Goal: Check status

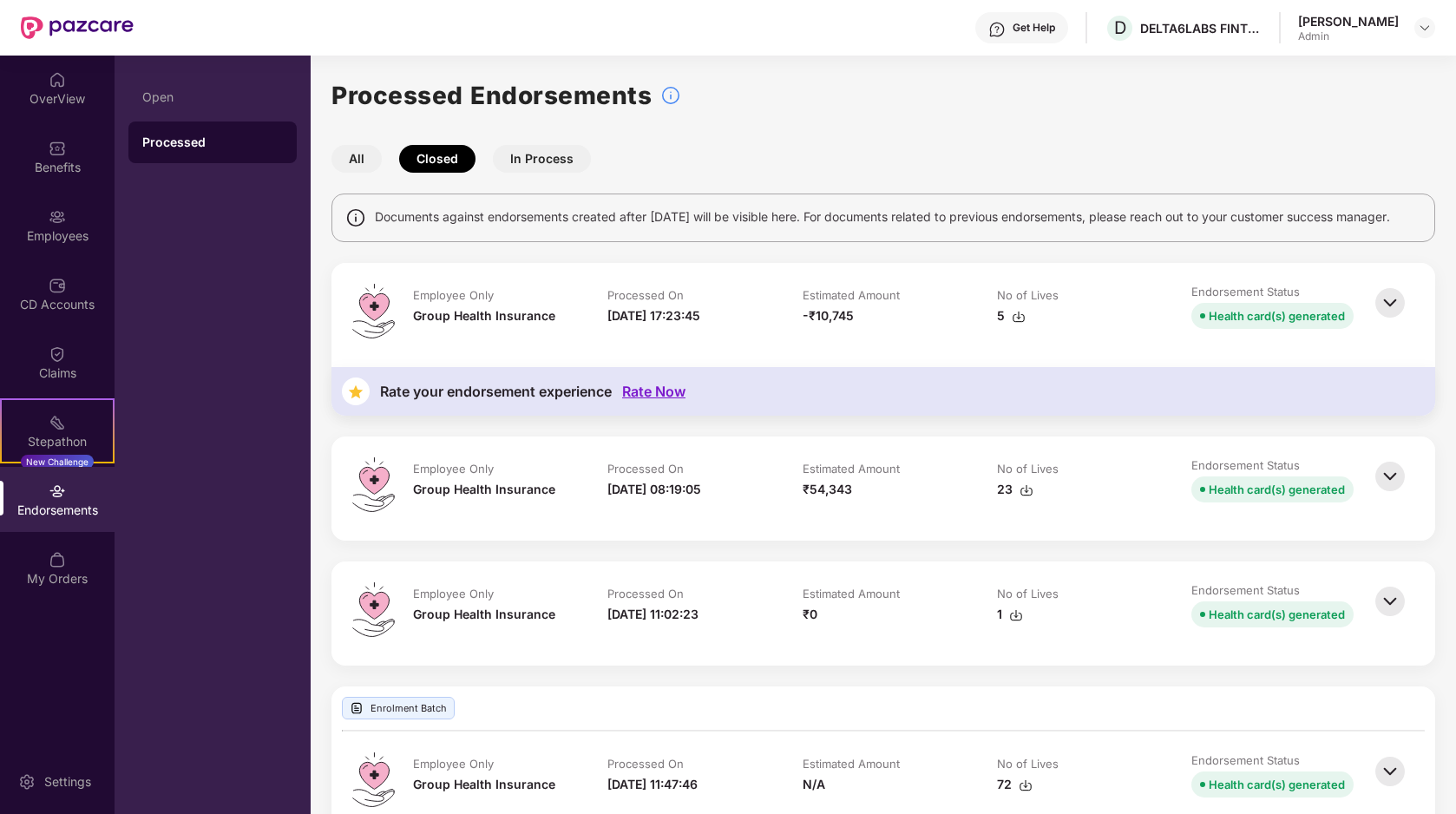
click at [554, 155] on button "In Process" at bounding box center [542, 159] width 98 height 28
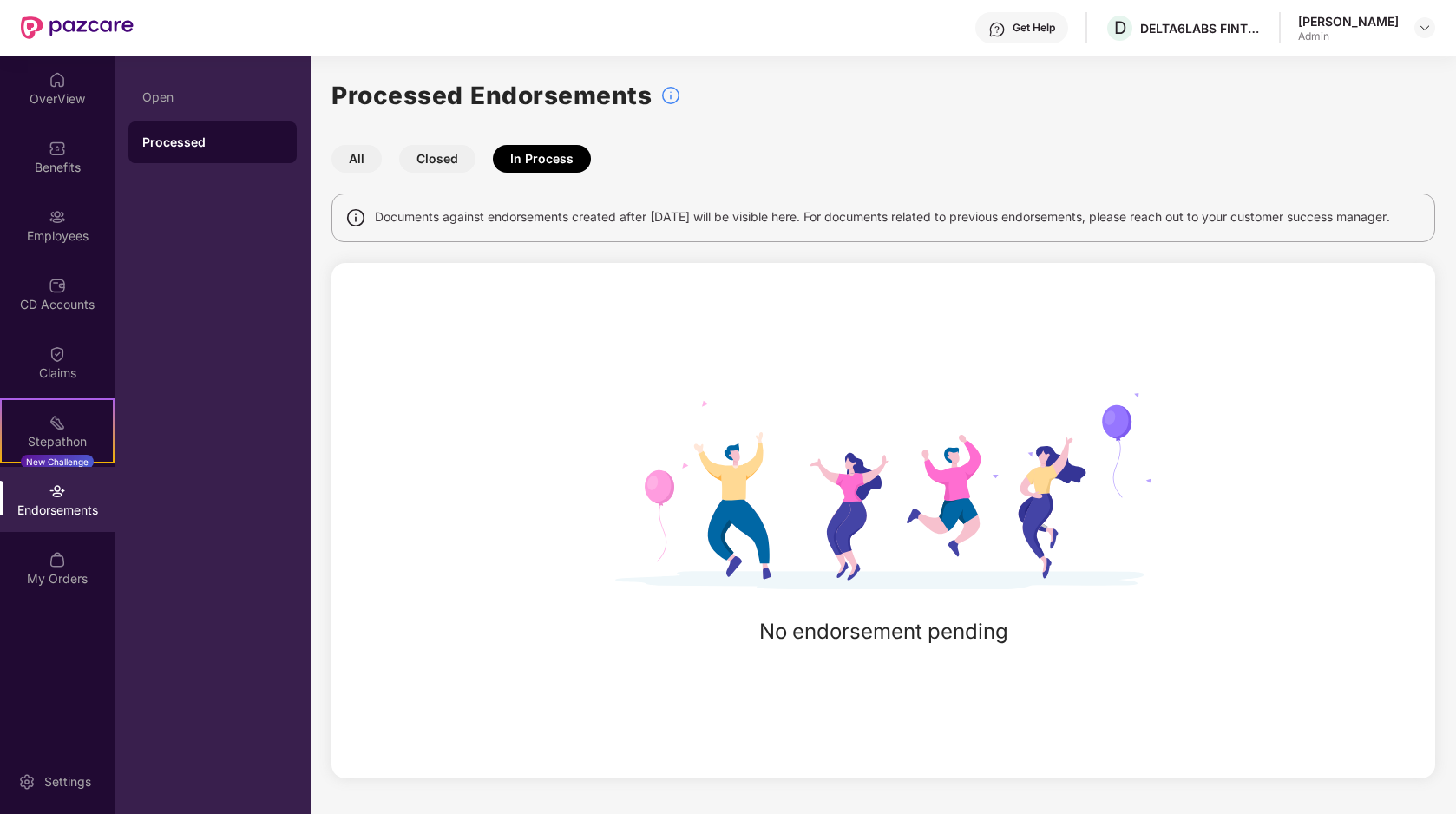
click at [358, 157] on button "All" at bounding box center [357, 159] width 50 height 28
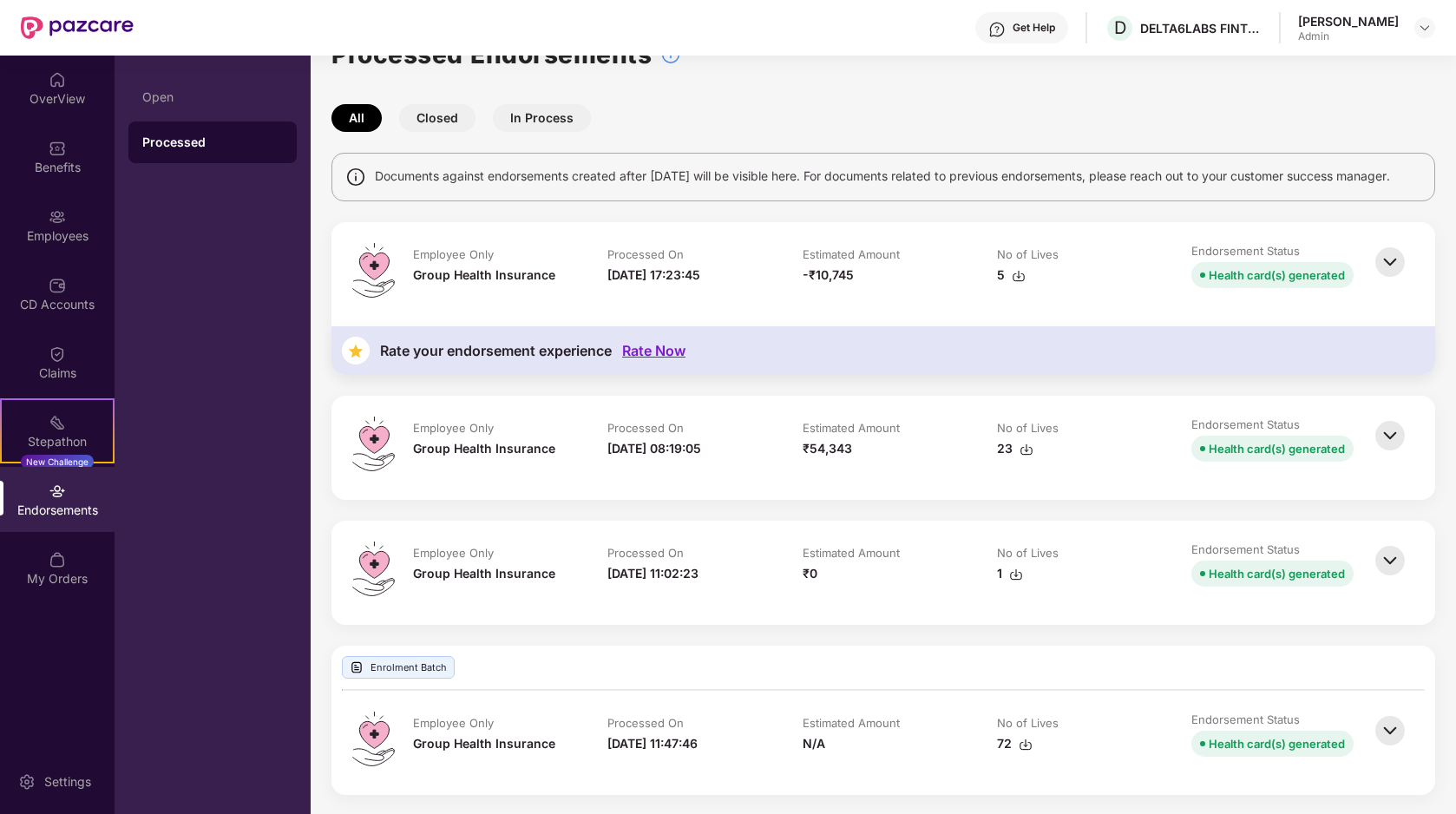
scroll to position [59, 0]
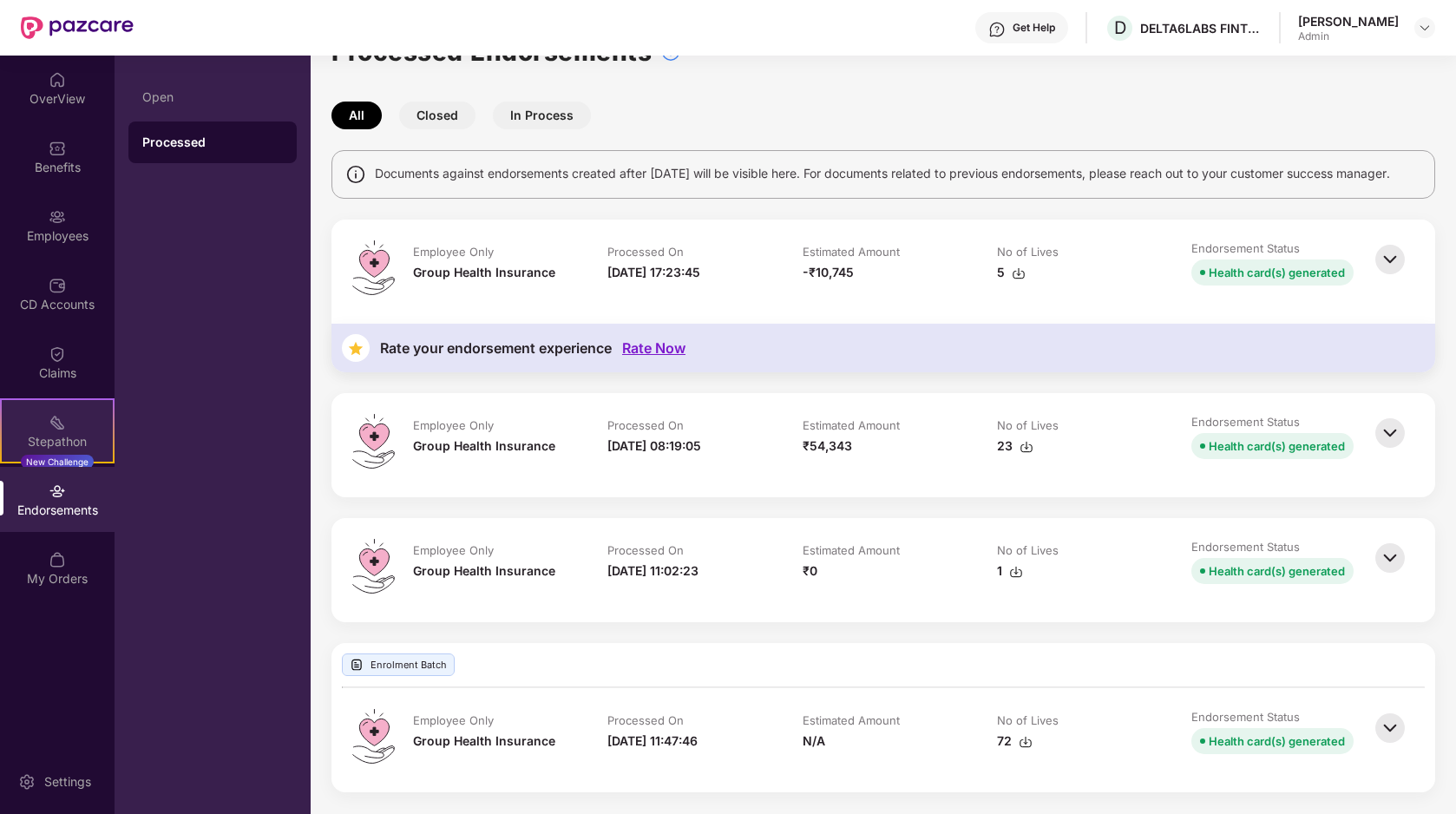
click at [50, 441] on div "Stepathon" at bounding box center [57, 441] width 111 height 17
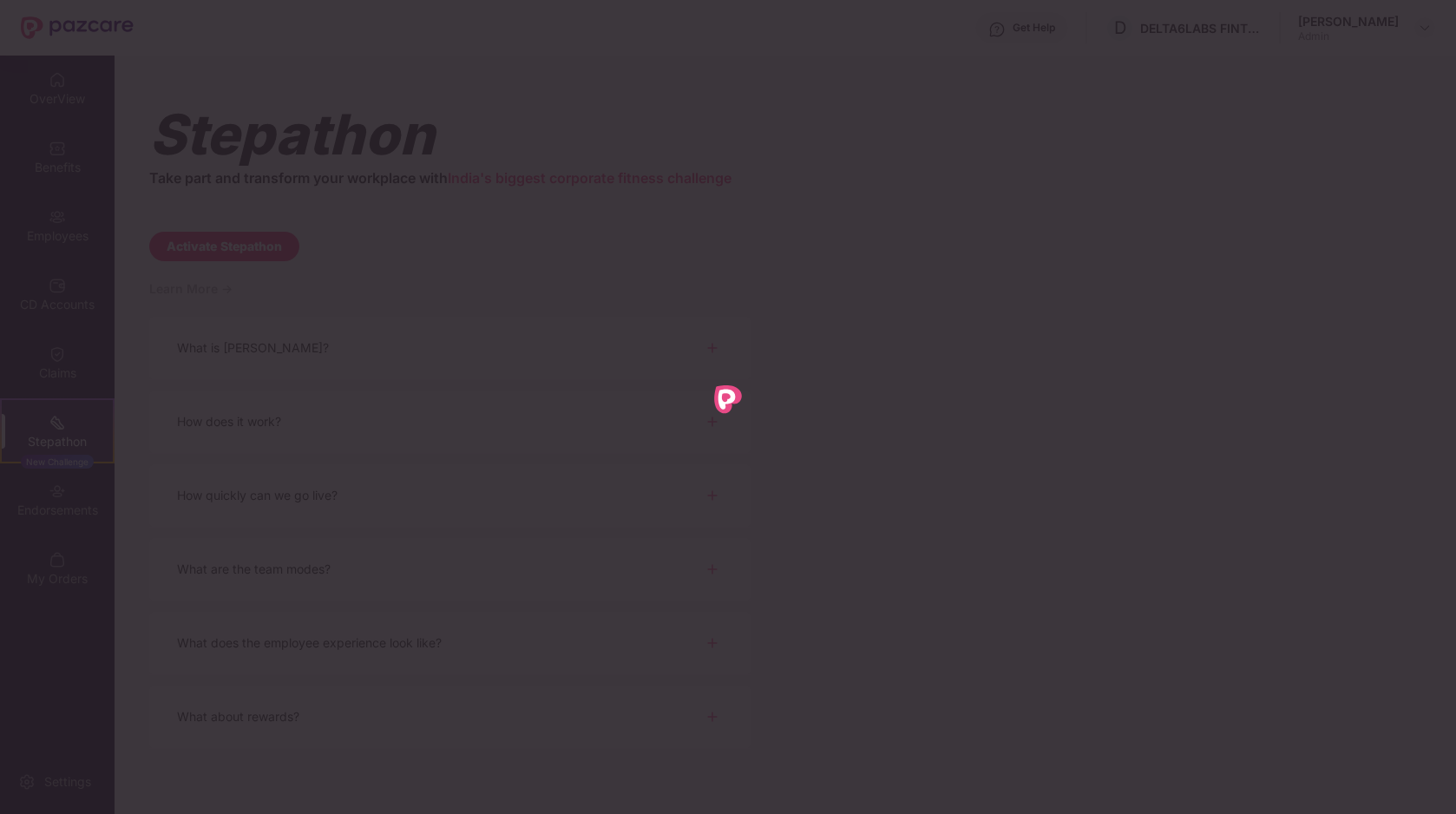
scroll to position [0, 0]
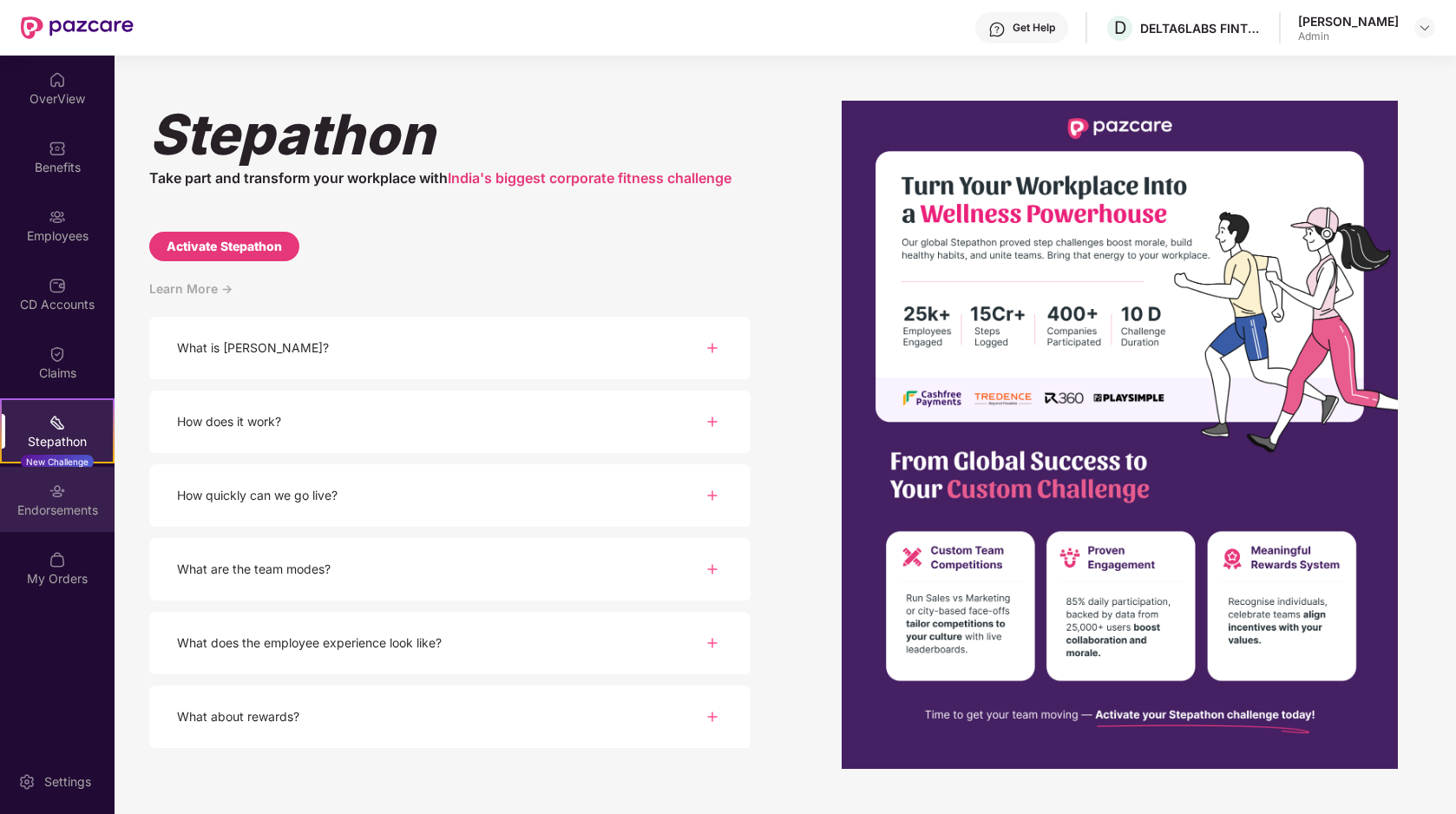
click at [60, 505] on div "Endorsements" at bounding box center [57, 510] width 114 height 17
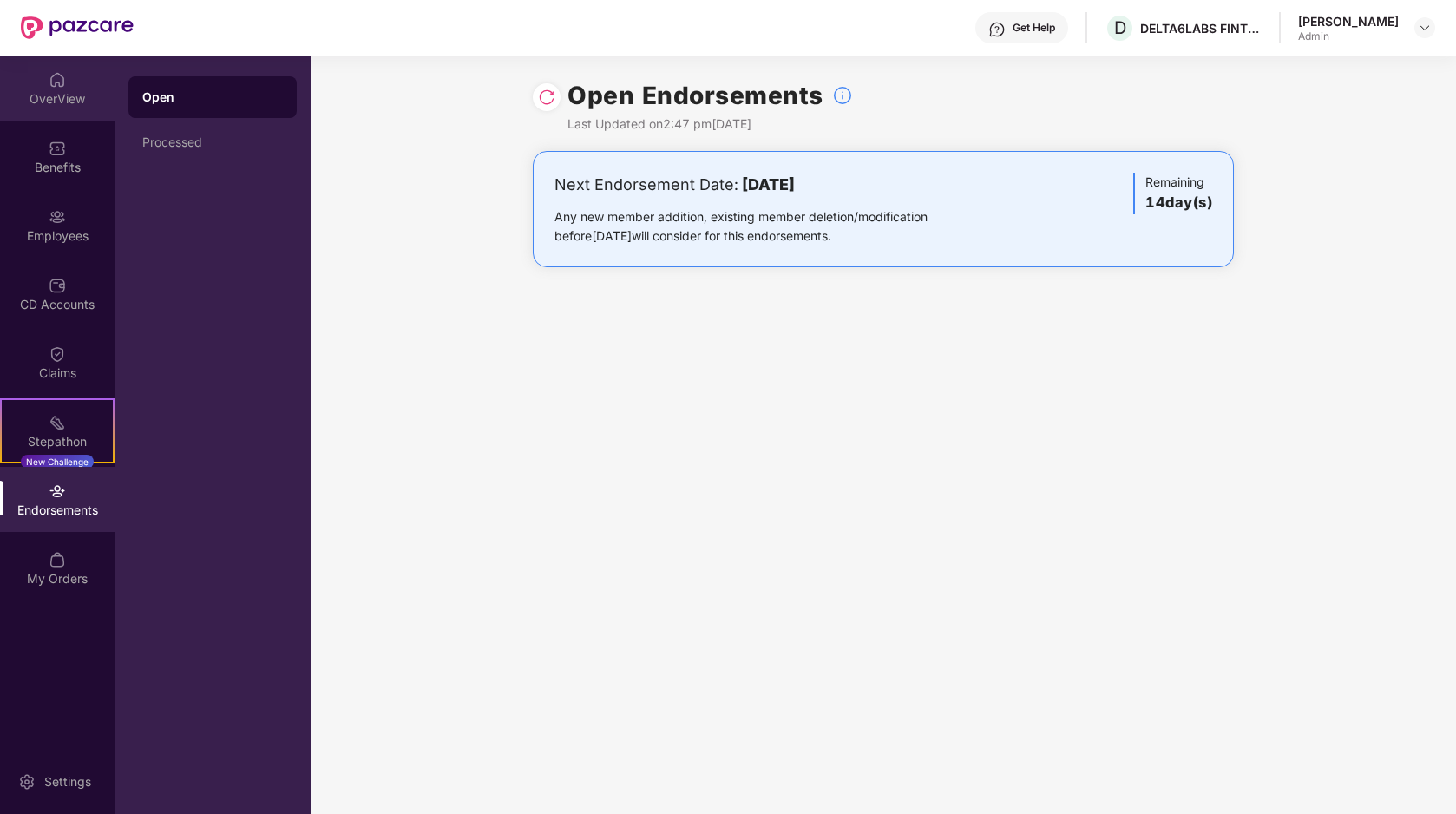
click at [76, 92] on div "OverView" at bounding box center [57, 98] width 114 height 17
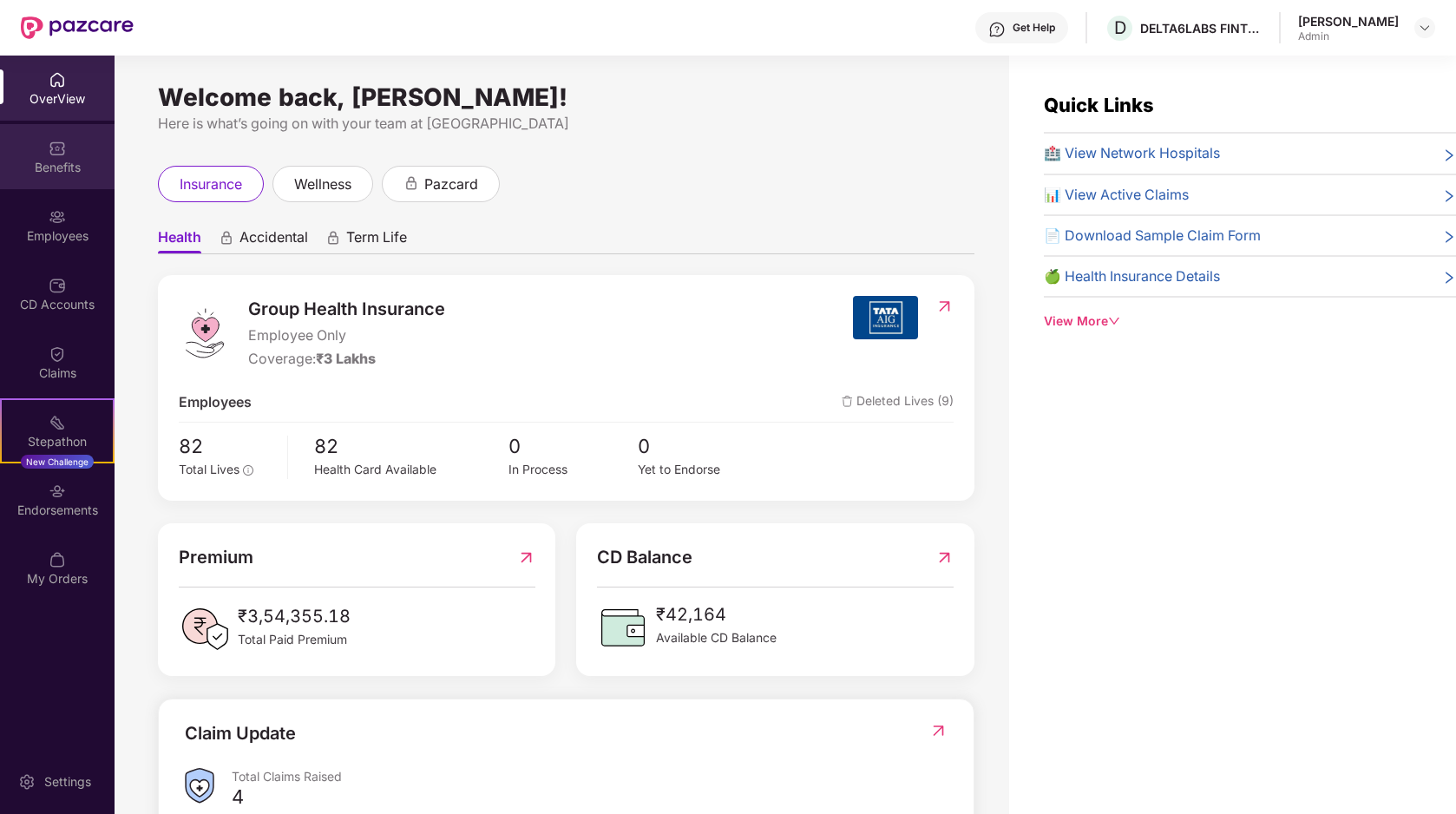
click at [37, 157] on div "Benefits" at bounding box center [57, 156] width 114 height 65
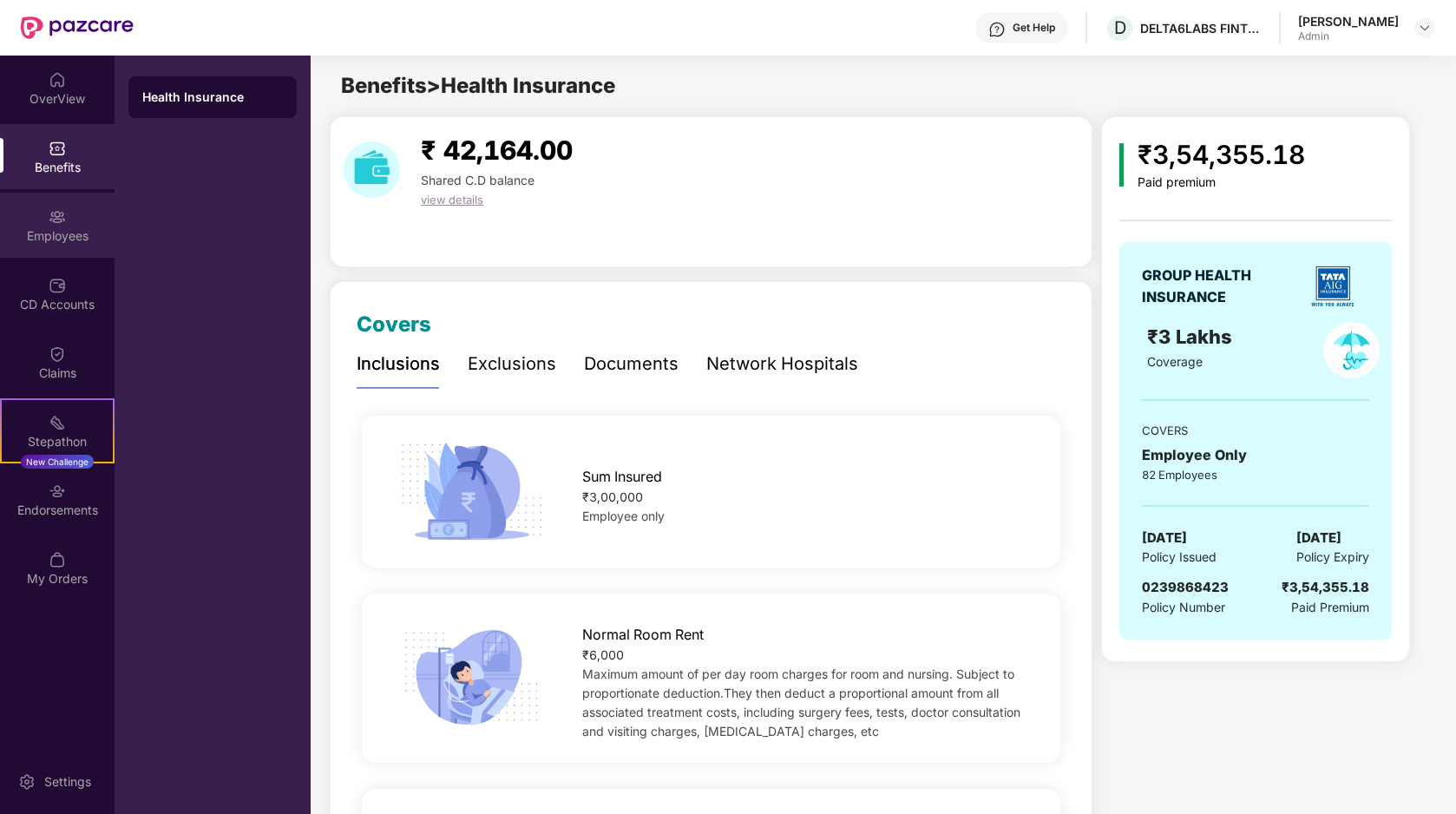
click at [63, 212] on img at bounding box center [57, 217] width 17 height 17
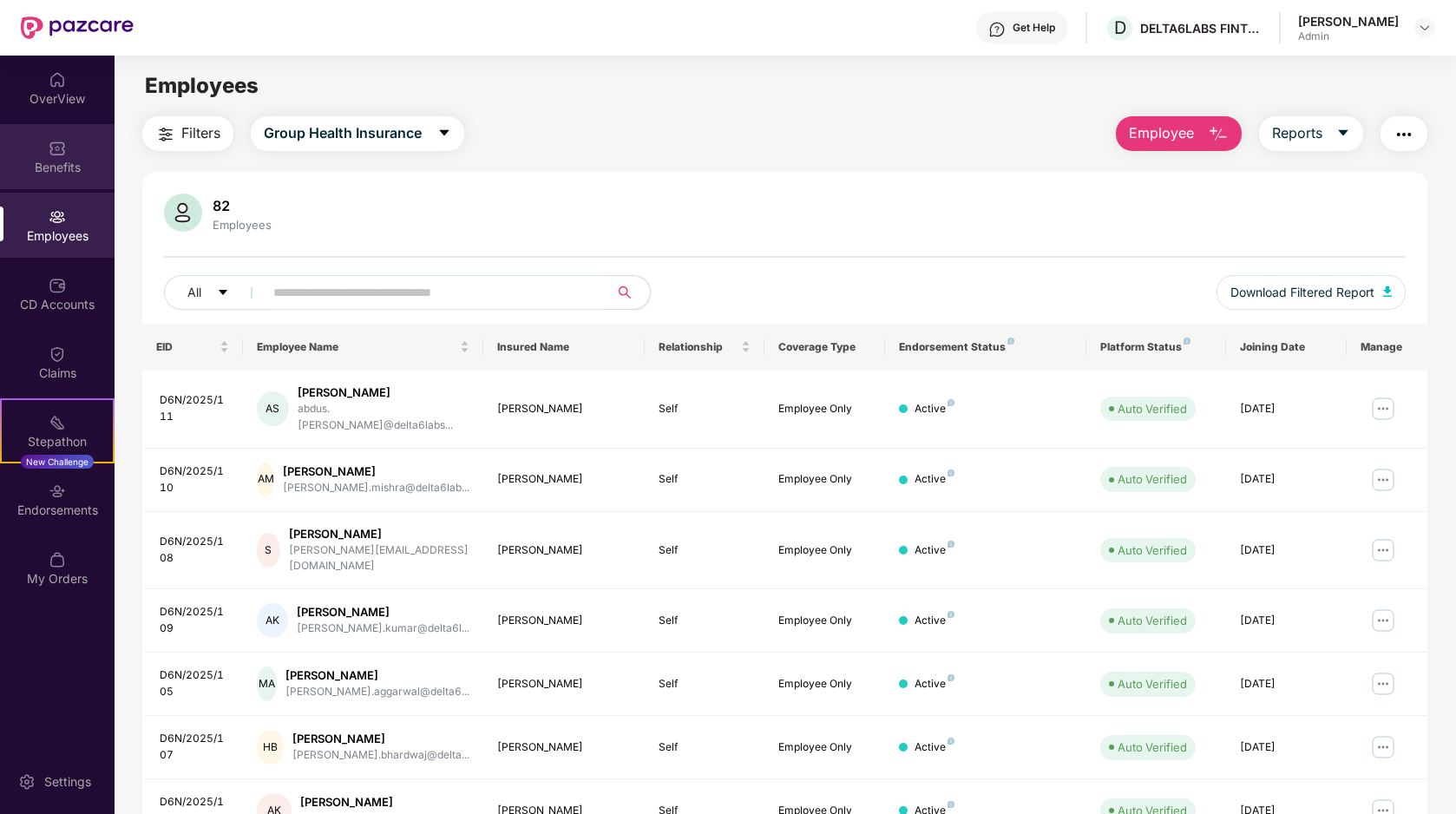
click at [68, 124] on div "Benefits" at bounding box center [57, 156] width 114 height 65
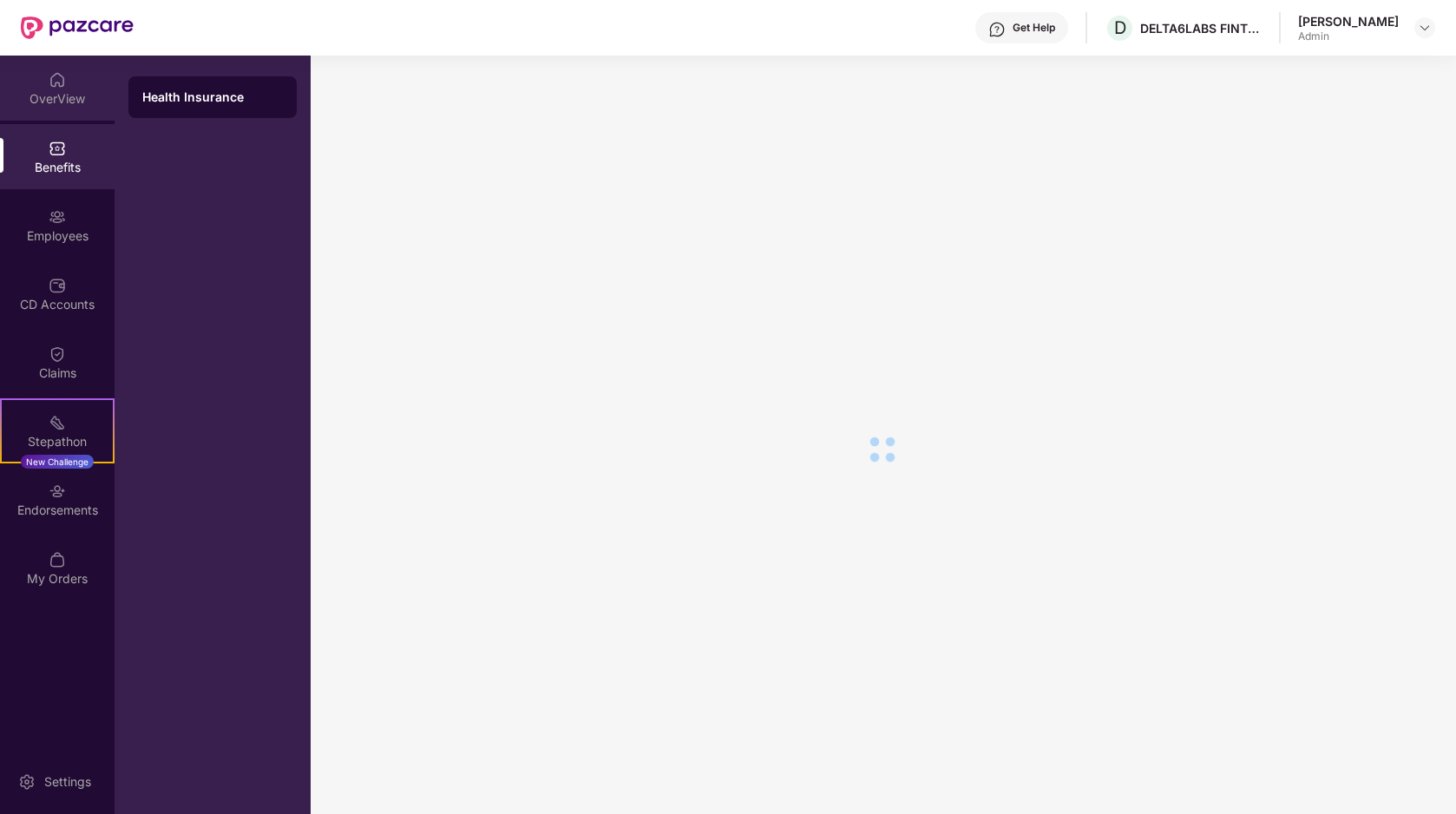
click at [67, 100] on div "OverView" at bounding box center [57, 98] width 114 height 17
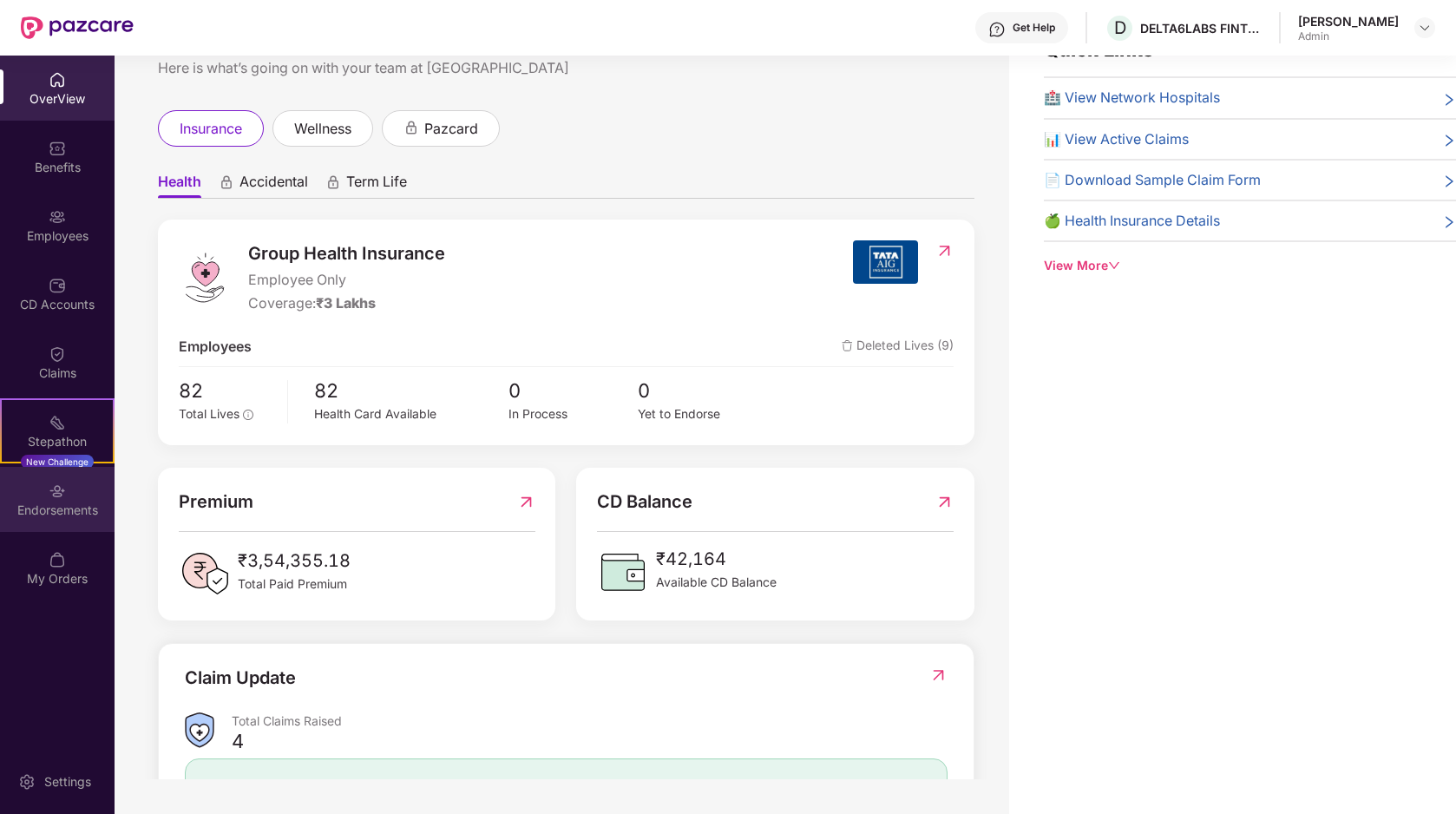
click at [70, 497] on div "Endorsements" at bounding box center [57, 499] width 114 height 65
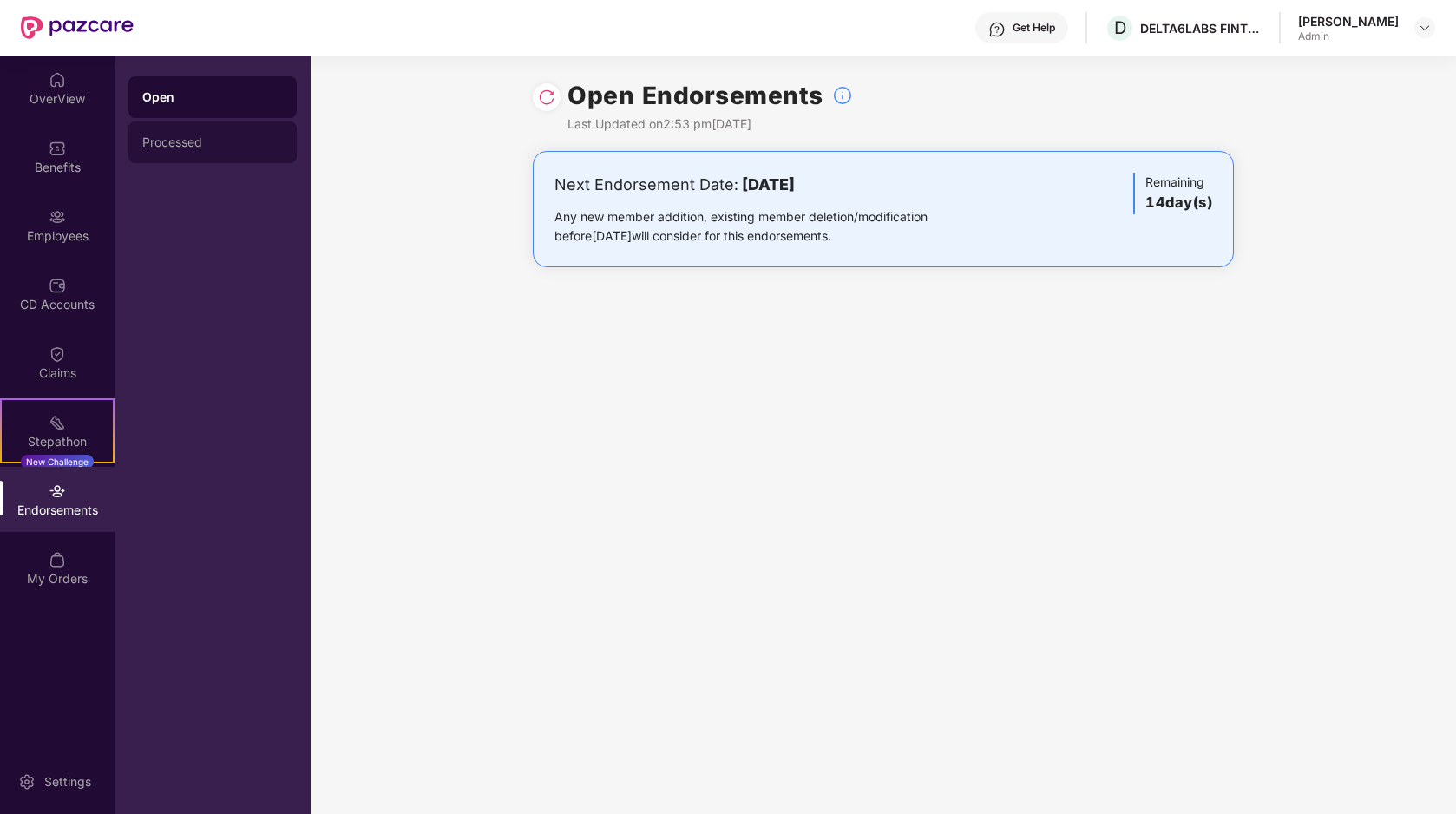
click at [165, 142] on div "Processed" at bounding box center [213, 143] width 141 height 14
